Goal: Task Accomplishment & Management: Manage account settings

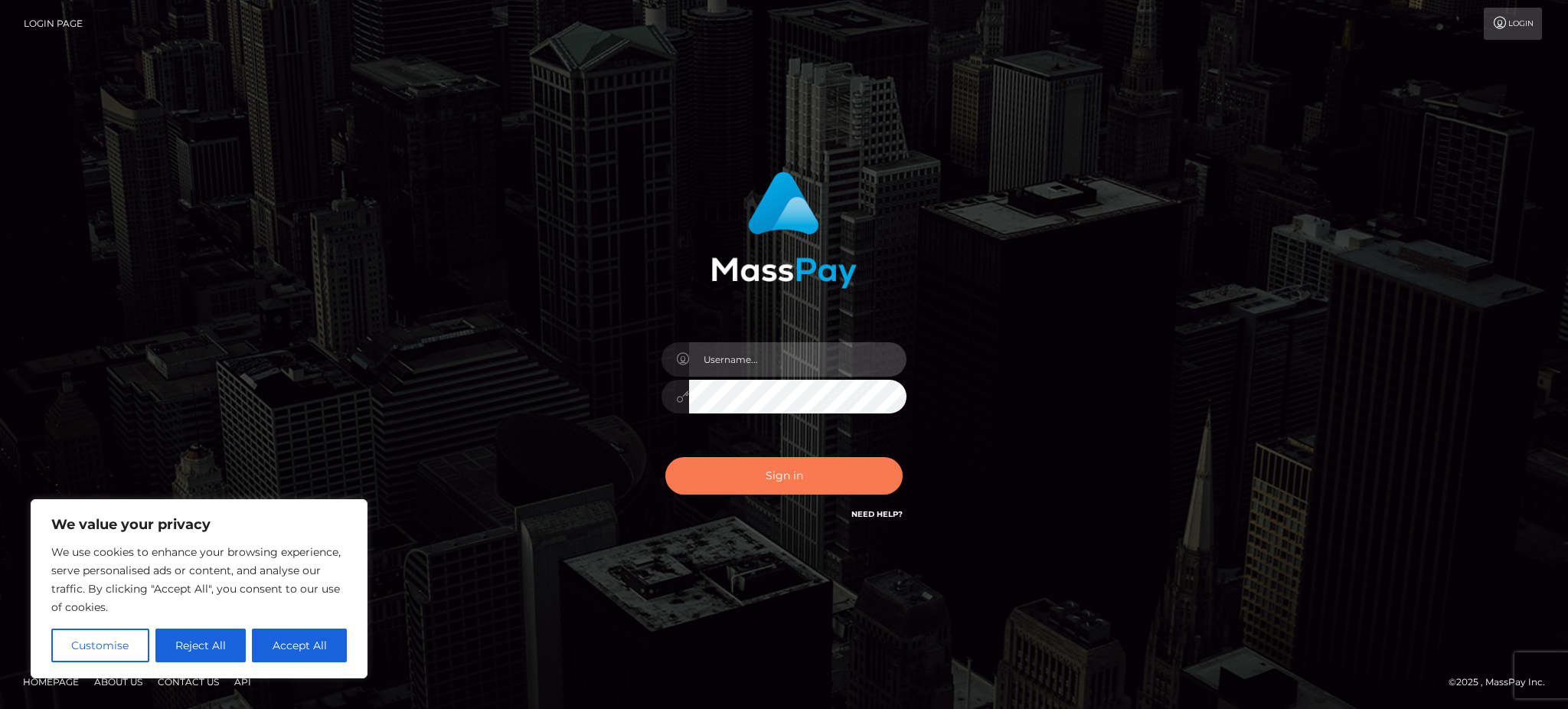
type input "Arjhon.megabonanza"
click at [729, 477] on button "Sign in" at bounding box center [784, 476] width 238 height 38
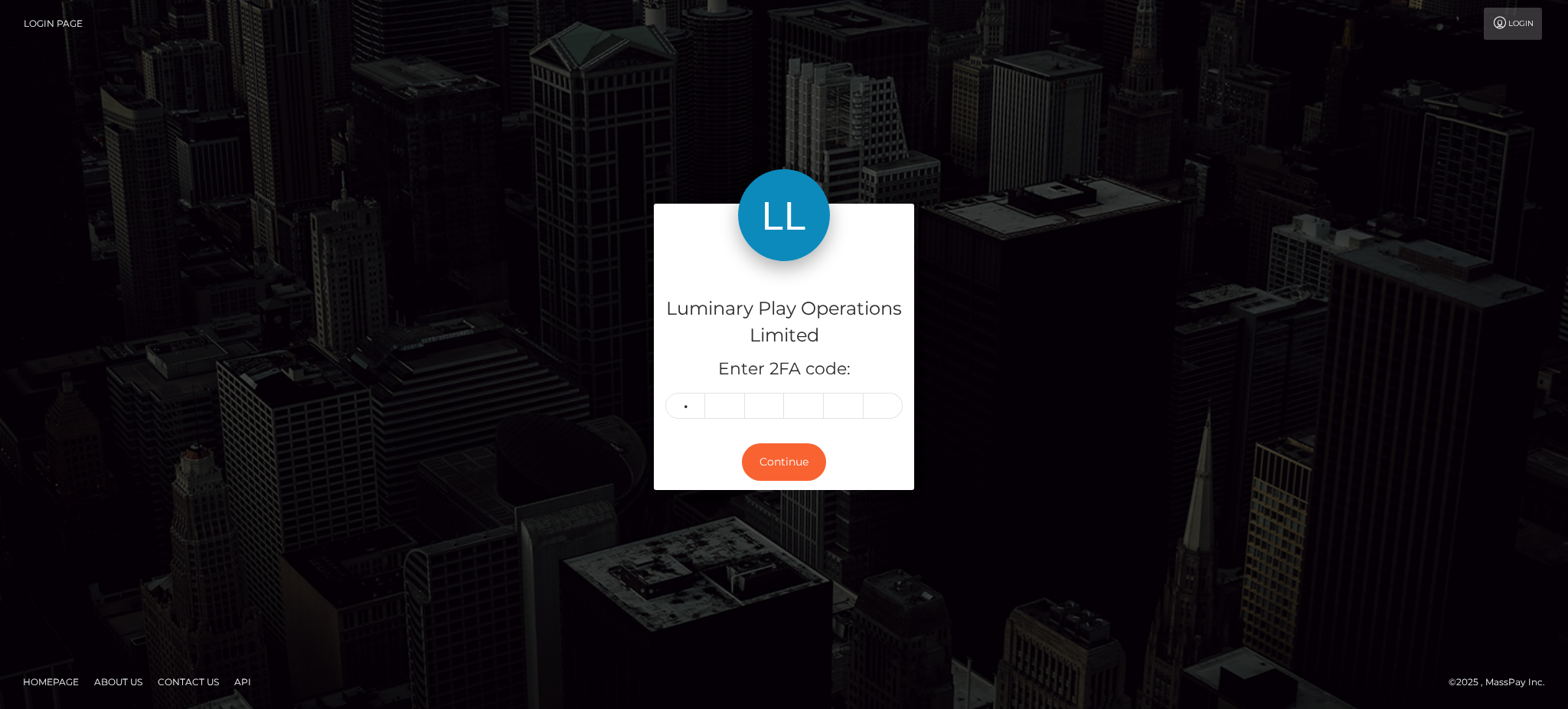
type input "1"
type input "2"
type input "4"
type input "8"
type input "3"
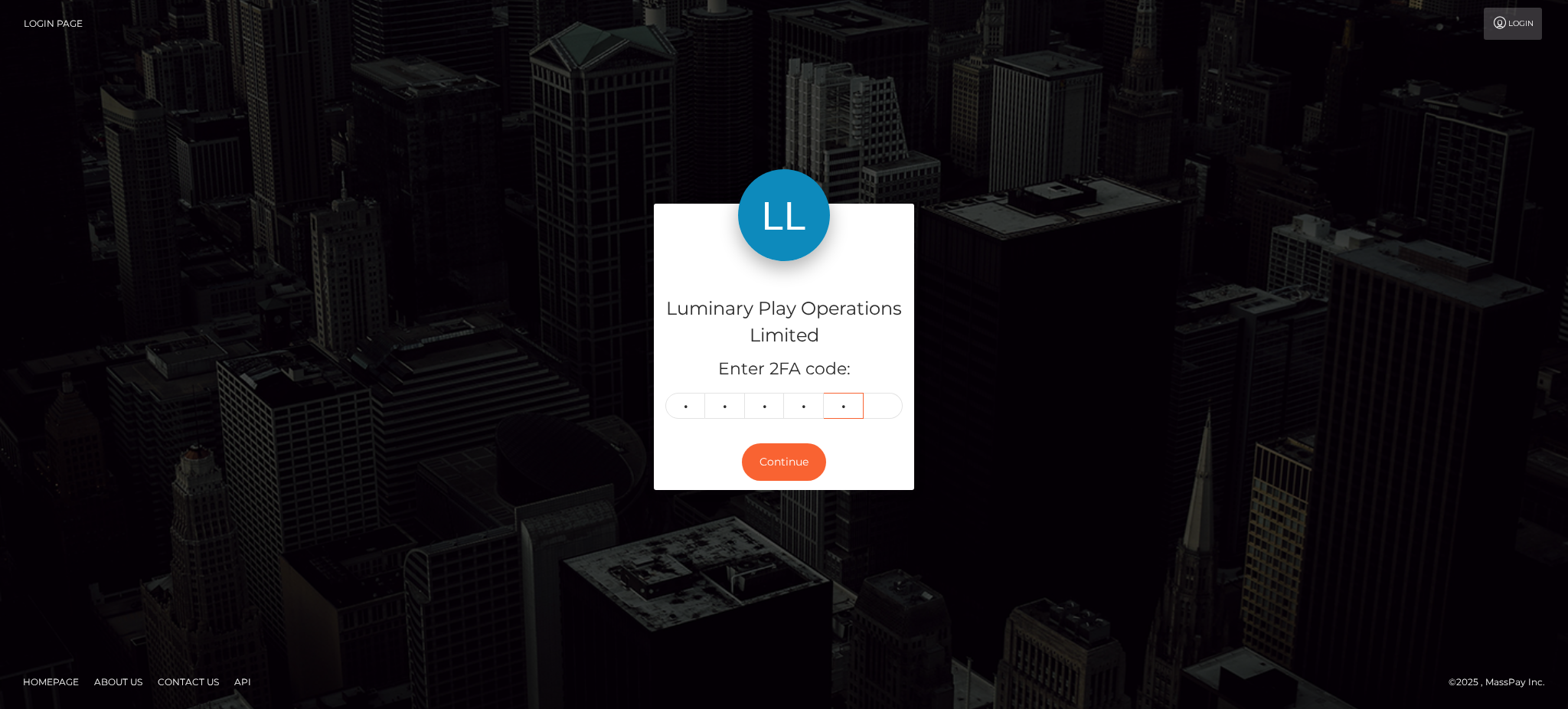
type input "3"
type input "2"
